Goal: Task Accomplishment & Management: Complete application form

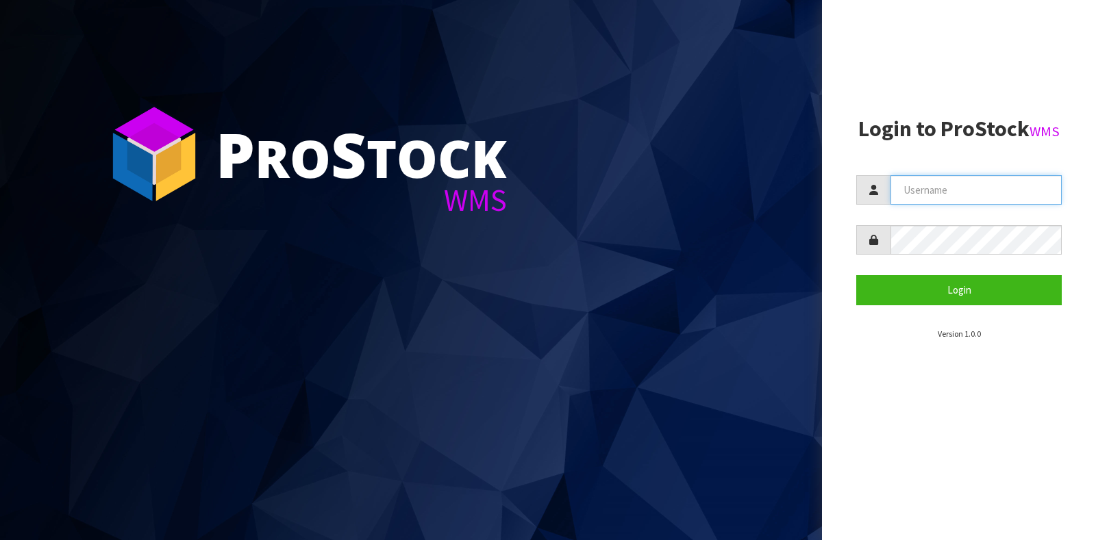
type input "GATOR"
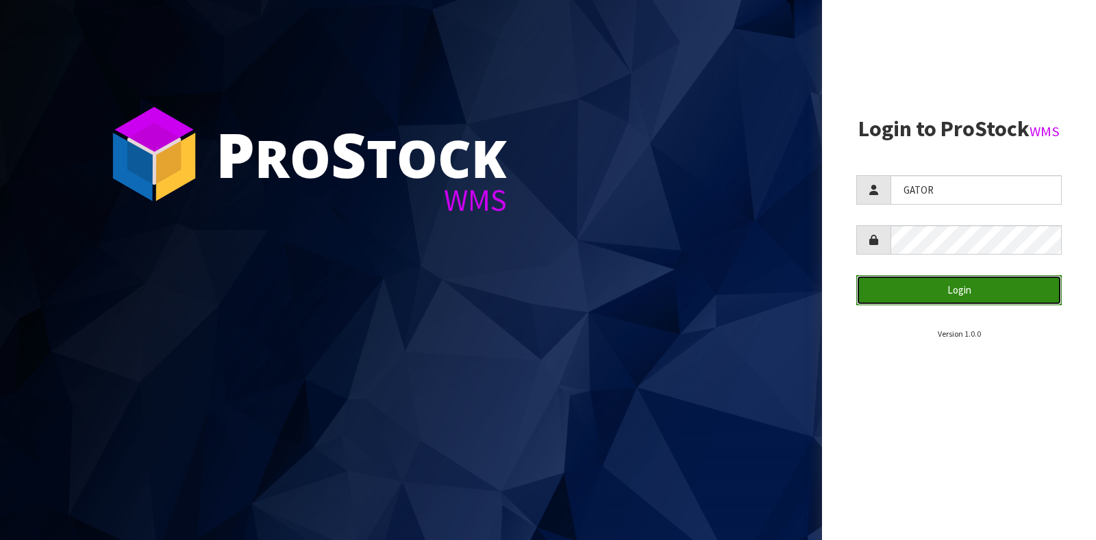
click at [925, 290] on button "Login" at bounding box center [958, 289] width 205 height 29
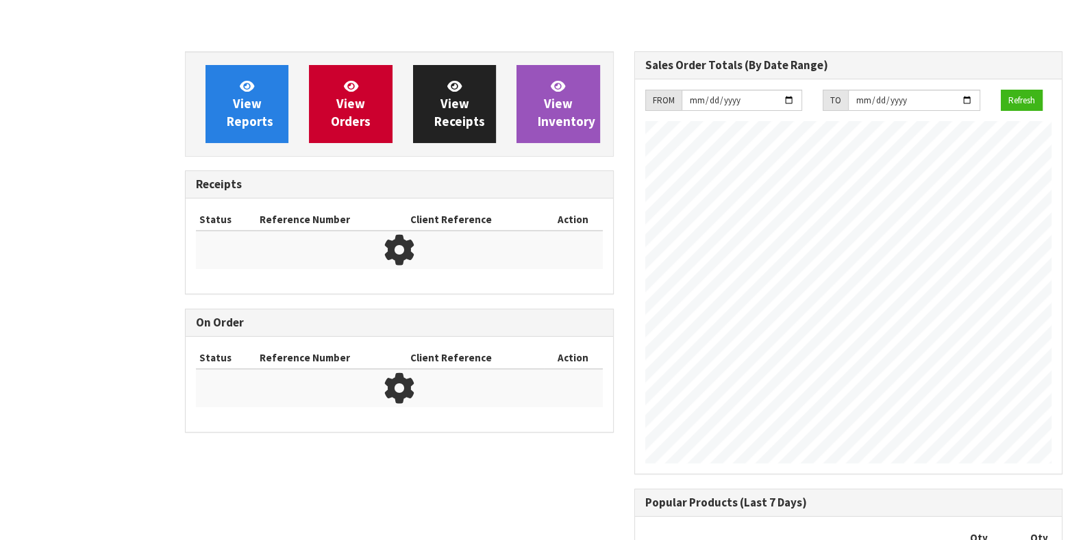
scroll to position [720, 449]
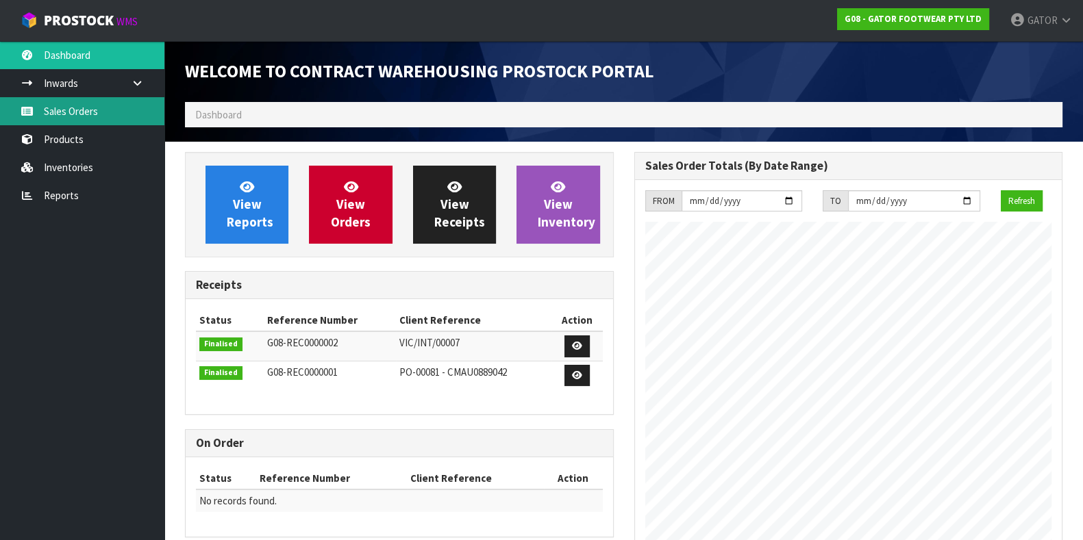
click at [103, 116] on link "Sales Orders" at bounding box center [82, 111] width 164 height 28
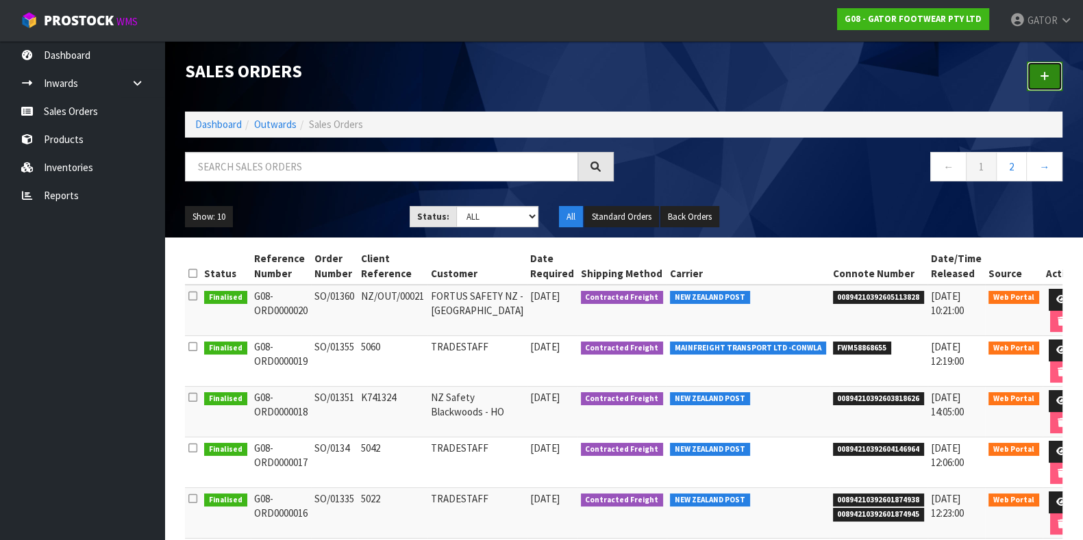
click at [1031, 84] on link at bounding box center [1045, 76] width 36 height 29
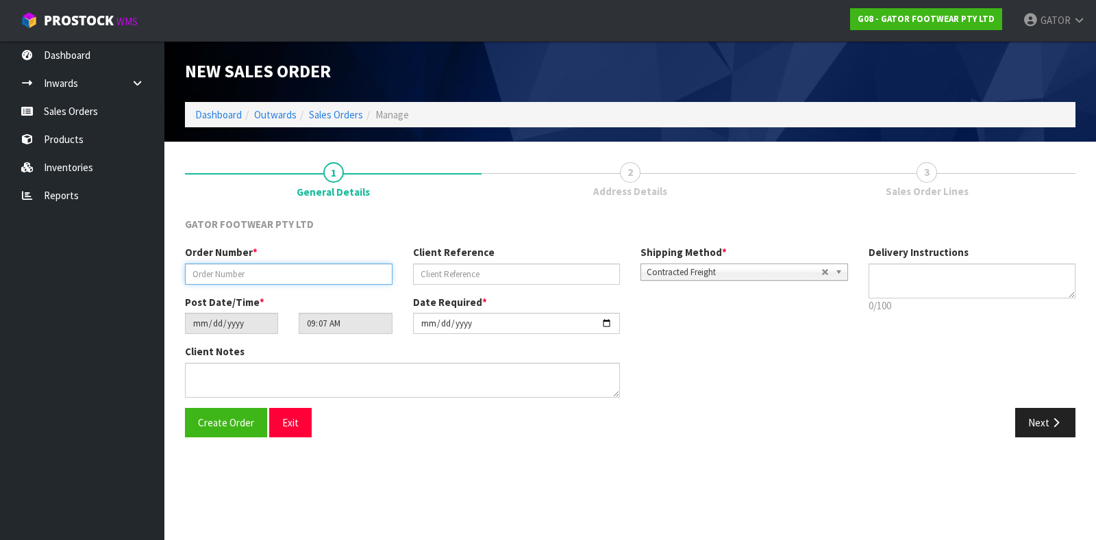
click at [253, 267] on input "text" at bounding box center [289, 274] width 208 height 21
paste input "SO/01369"
type input "SO/01369"
click at [435, 265] on input "text" at bounding box center [517, 274] width 208 height 21
paste input "K743101"
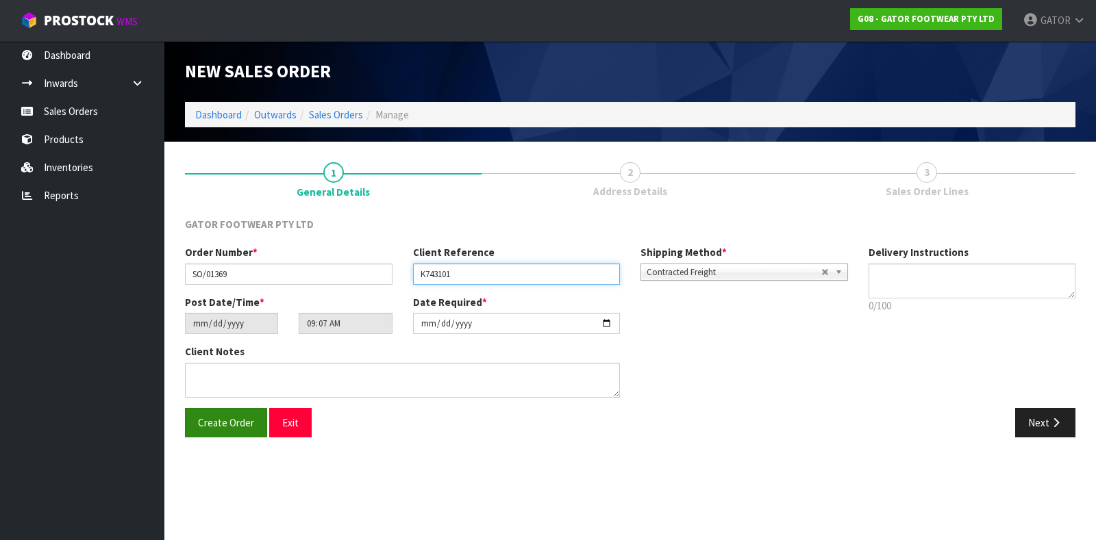
type input "K743101"
click at [213, 420] on span "Create Order" at bounding box center [226, 422] width 56 height 13
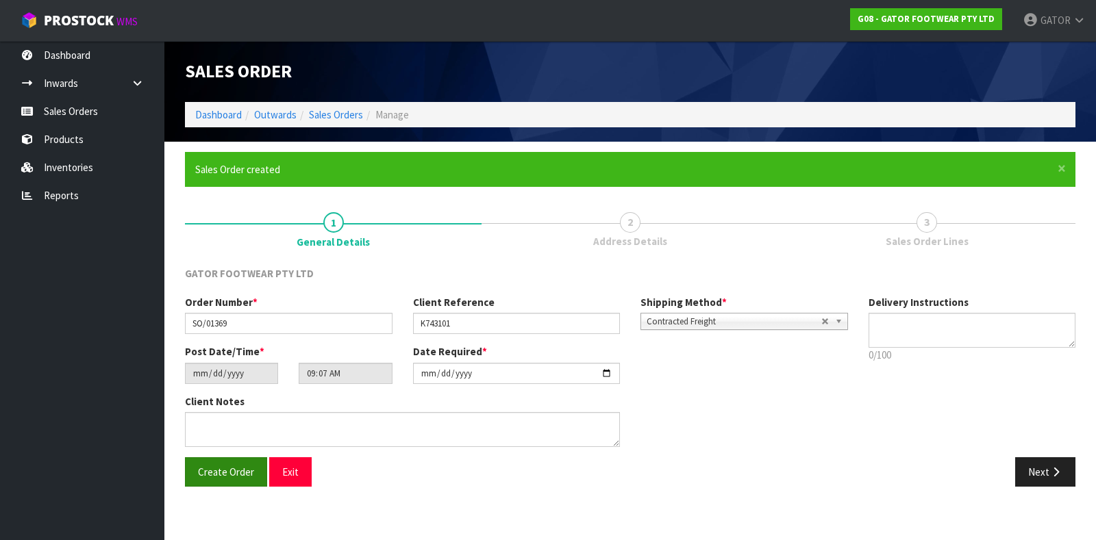
type input "14:07:00.000"
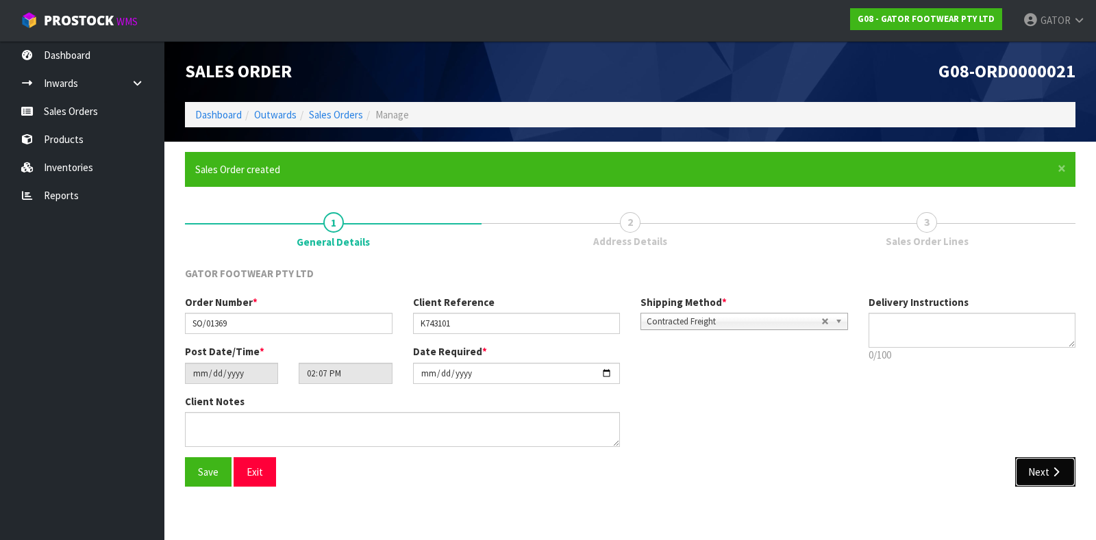
click at [1064, 474] on button "Next" at bounding box center [1045, 471] width 60 height 29
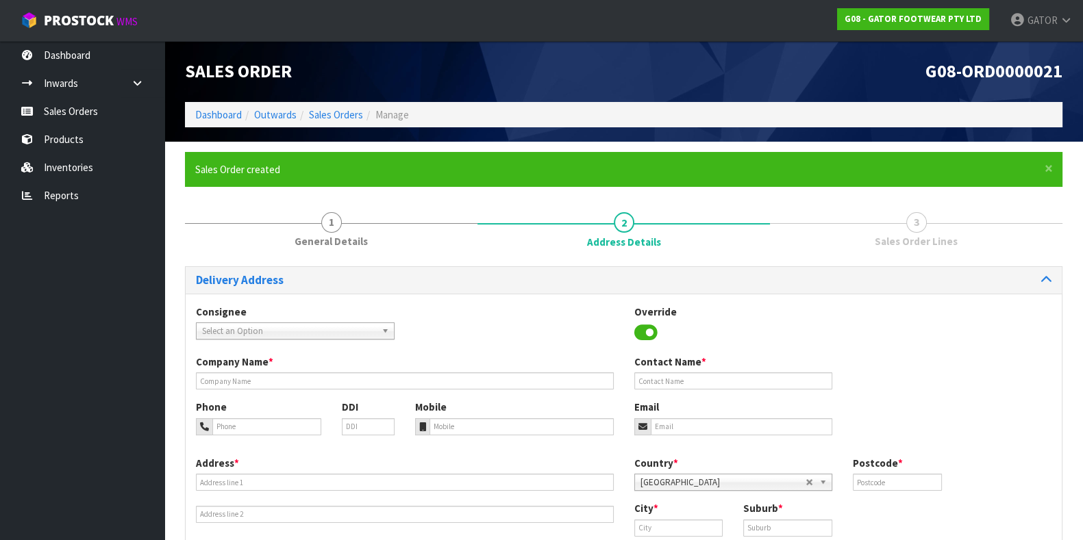
click at [303, 331] on span "Select an Option" at bounding box center [289, 331] width 174 height 16
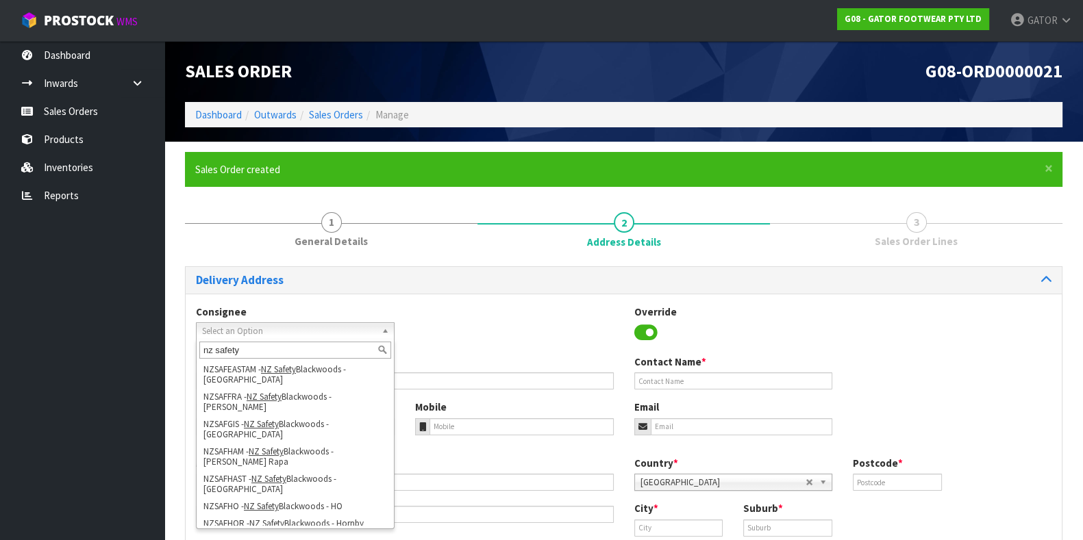
scroll to position [179, 0]
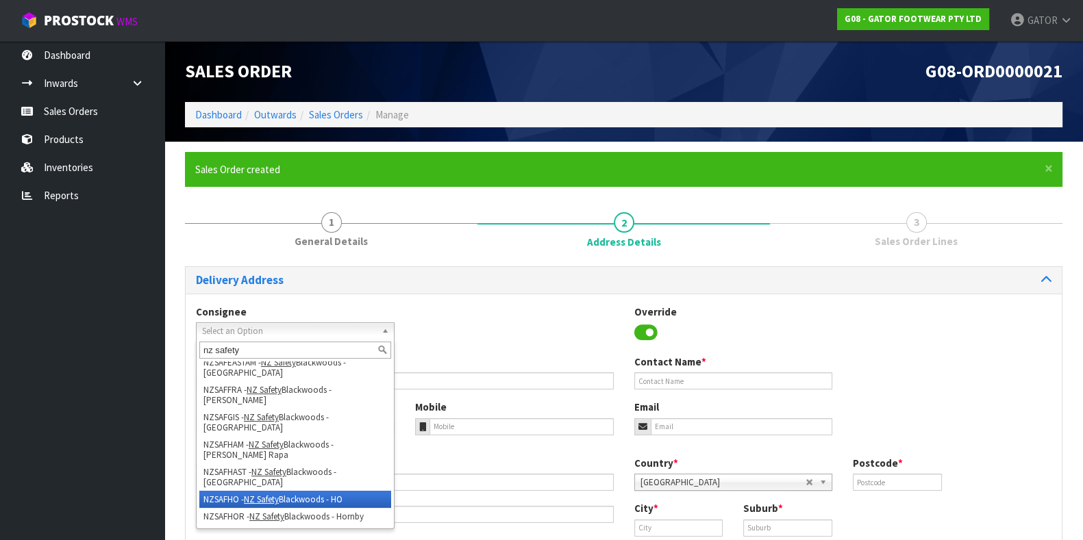
type input "nz safety"
click at [323, 491] on li "NZSAFHO - NZ Safety Blackwoods - HO" at bounding box center [295, 499] width 192 height 17
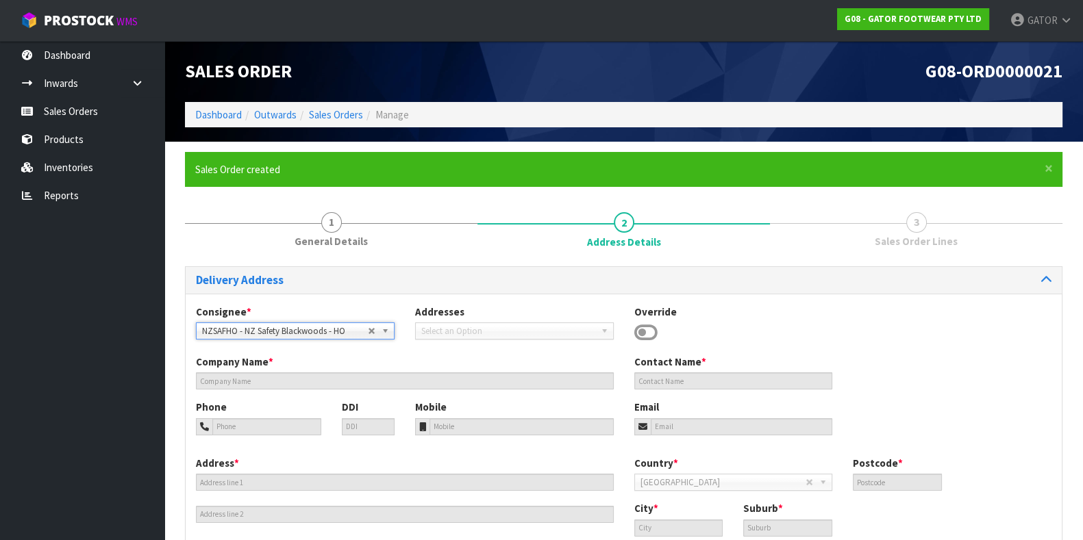
type input "NZ Safety Blackwoods - HO"
type input "[PHONE_NUMBER]"
type input "[EMAIL_ADDRESS][DOMAIN_NAME]"
type input "[STREET_ADDRESS]"
type input "2104"
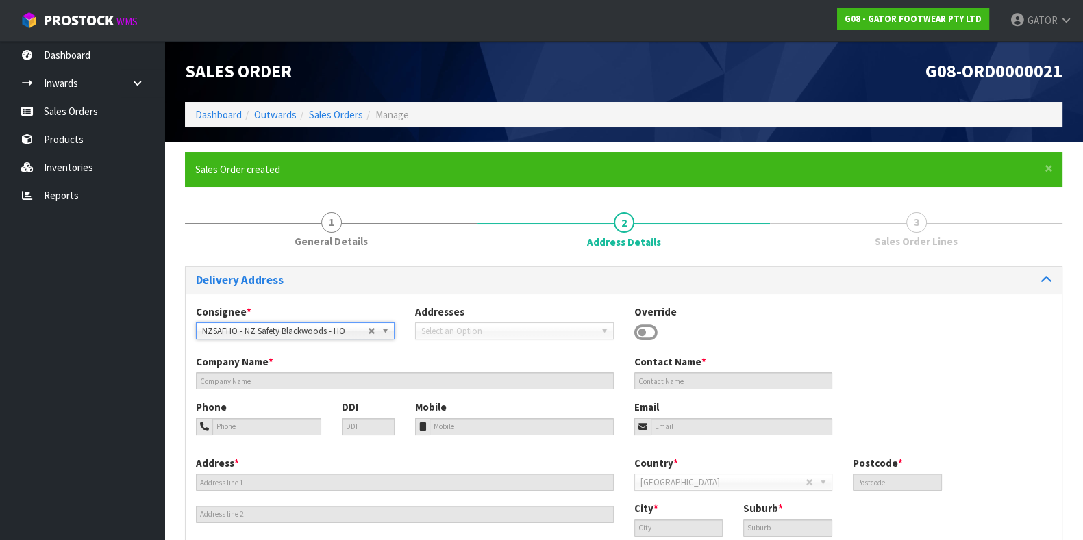
type input "[GEOGRAPHIC_DATA]"
type input "WIRI"
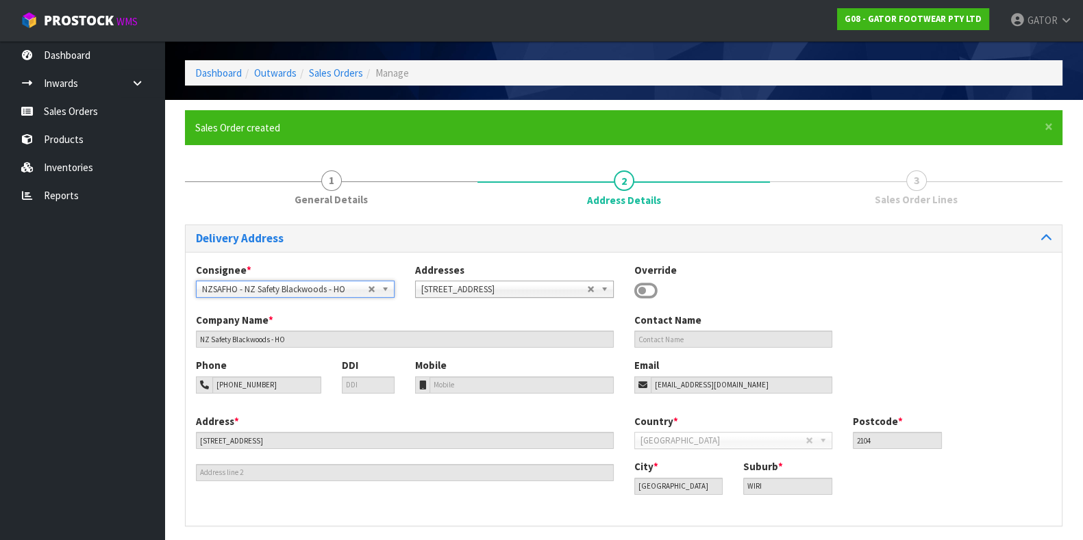
scroll to position [91, 0]
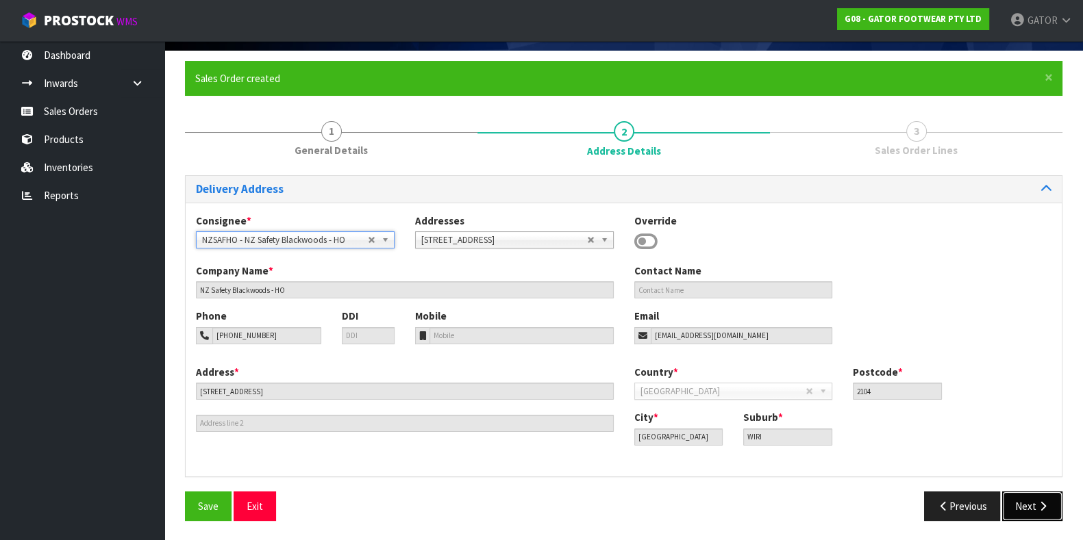
click at [1031, 503] on button "Next" at bounding box center [1032, 506] width 60 height 29
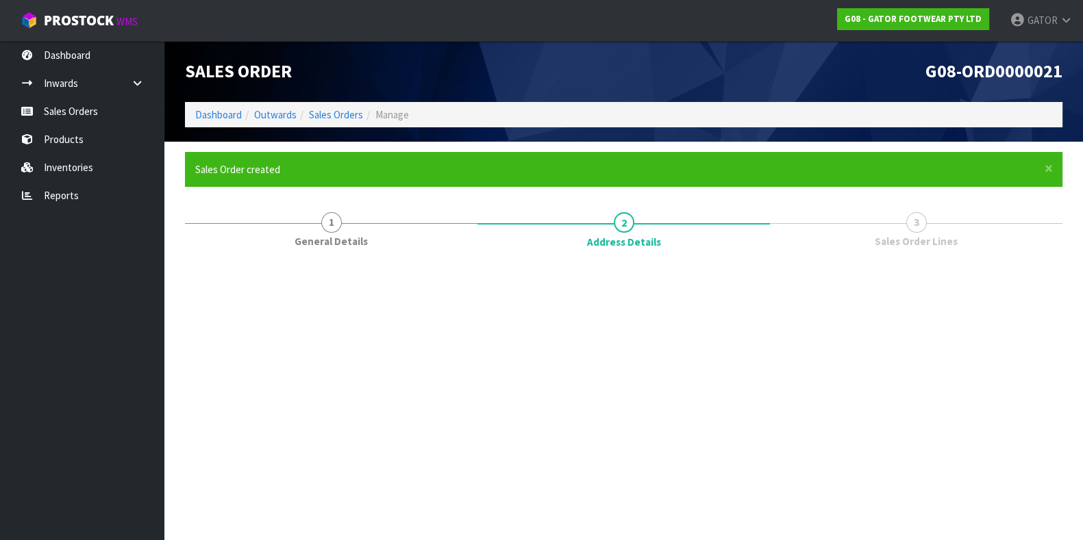
scroll to position [0, 0]
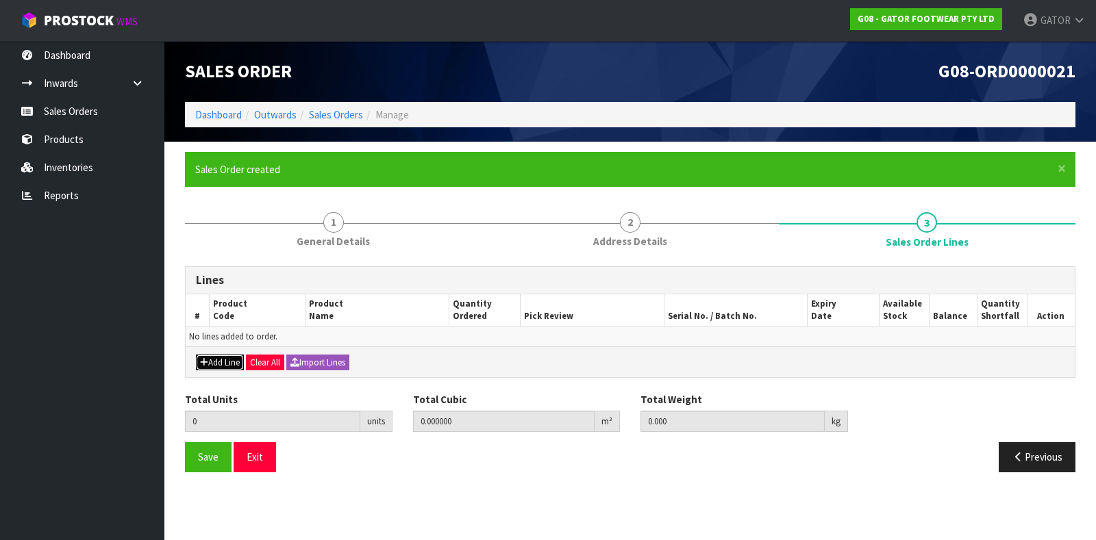
click at [213, 361] on button "Add Line" at bounding box center [220, 363] width 48 height 16
type input "0"
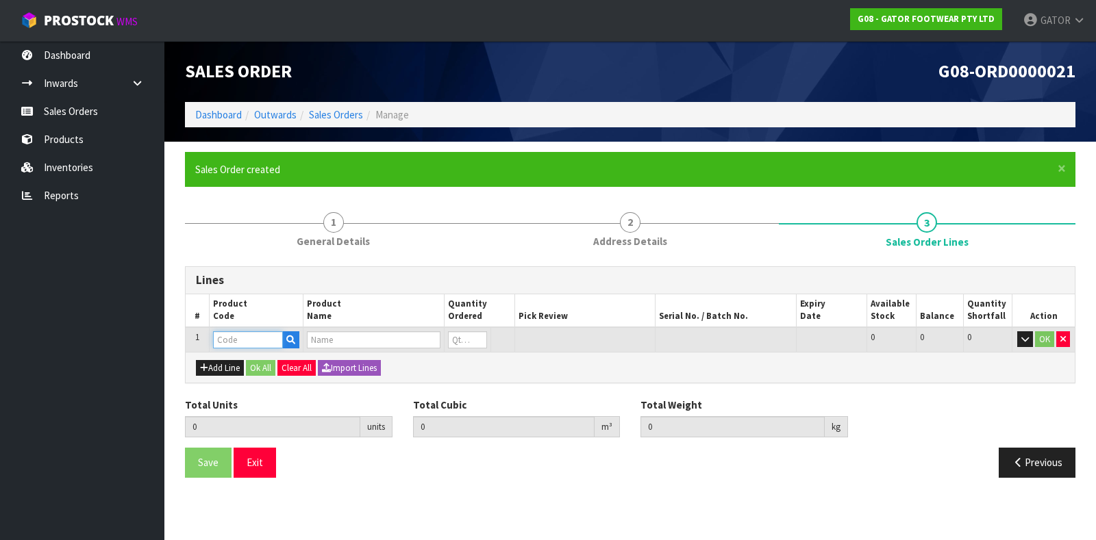
click at [240, 339] on input "text" at bounding box center [248, 339] width 70 height 17
type input "GP2404/09"
type input "0.000000"
type input "0.000"
type input "GATOR POLAR SAFETY BOOT SIZE: 09 ([GEOGRAPHIC_DATA]/AU)/43"
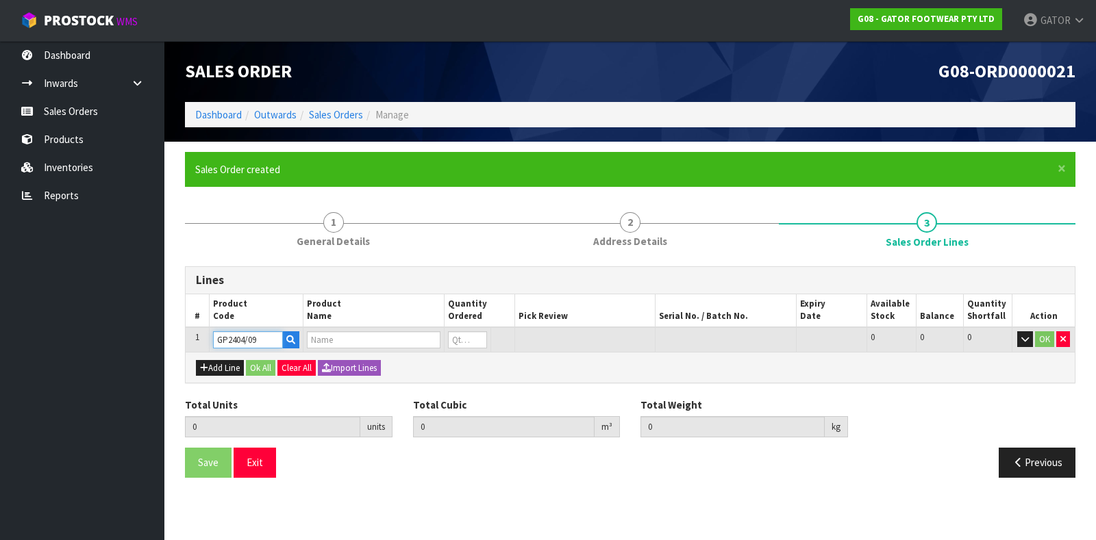
type input "0"
type input "GP2404/09"
type input "1"
type input "0.016835"
type input "2.25"
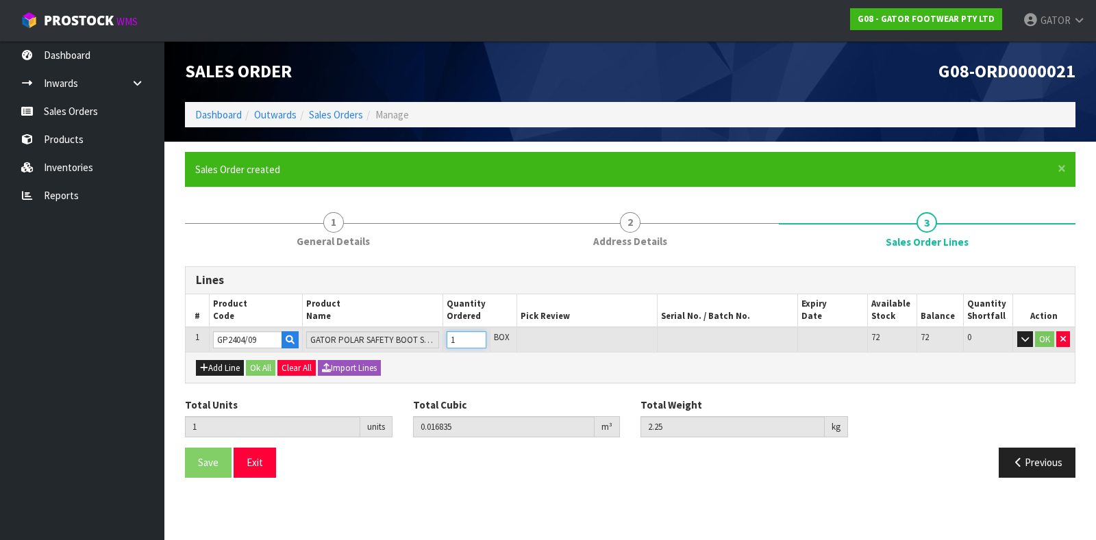
type input "1"
click at [480, 334] on input "1" at bounding box center [466, 339] width 39 height 17
click at [1048, 340] on button "OK" at bounding box center [1044, 339] width 19 height 16
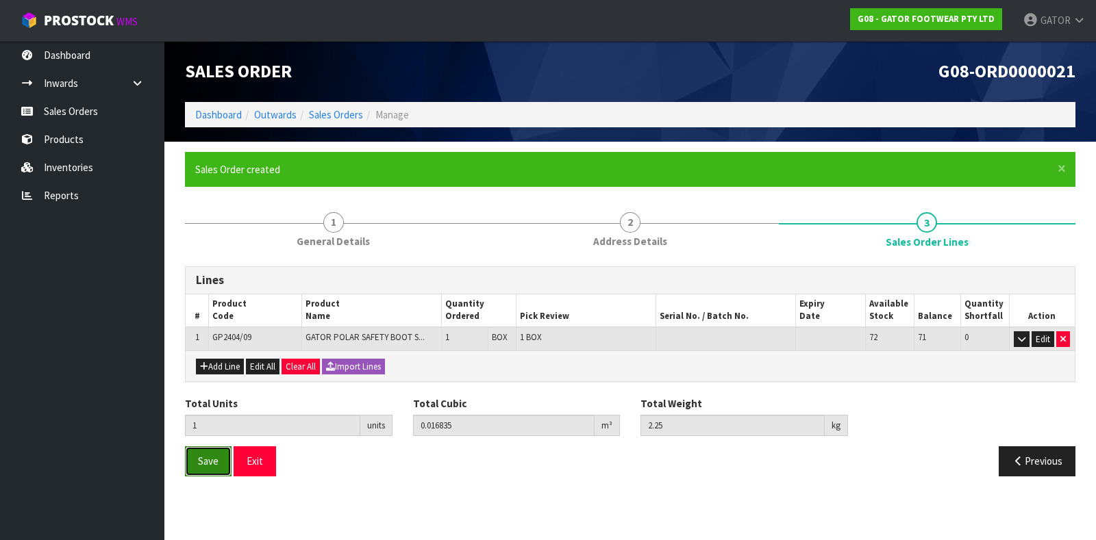
click at [205, 456] on span "Save" at bounding box center [208, 461] width 21 height 13
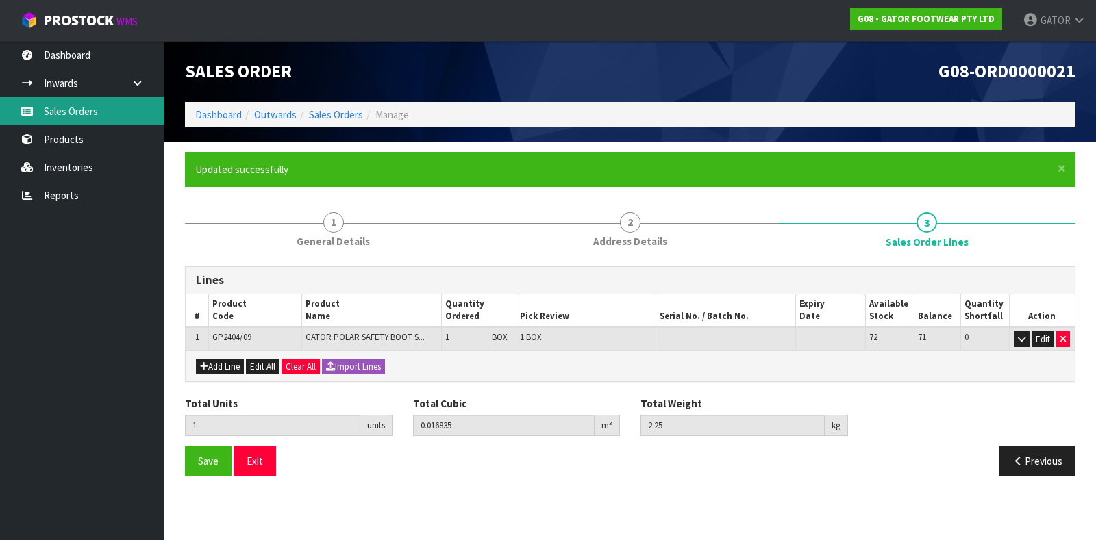
click at [77, 110] on link "Sales Orders" at bounding box center [82, 111] width 164 height 28
